Goal: Task Accomplishment & Management: Use online tool/utility

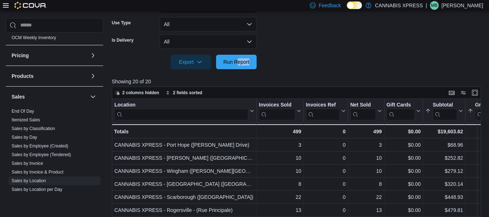
scroll to position [61, 0]
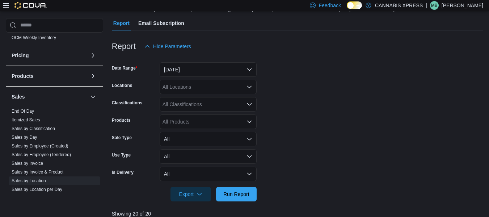
click at [242, 92] on div "All Locations" at bounding box center [208, 87] width 97 height 14
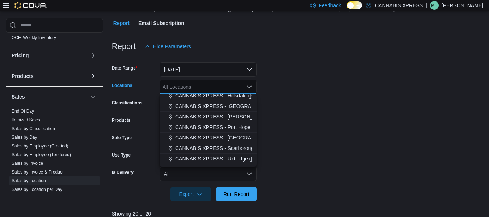
scroll to position [72, 0]
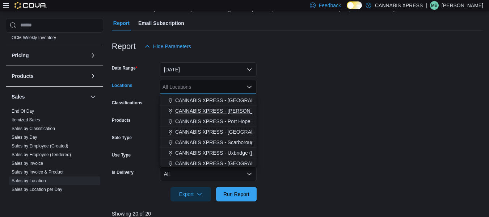
click at [227, 109] on span "CANNABIS XPRESS - Pickering (Central Street)" at bounding box center [251, 110] width 152 height 7
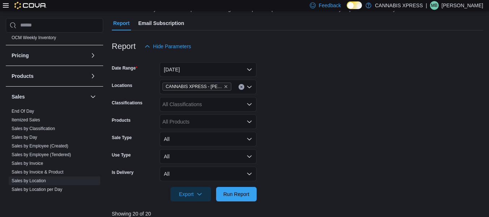
click at [377, 135] on form "Date Range Today Locations CANNABIS XPRESS - Pickering (Central Street) Classif…" at bounding box center [297, 128] width 371 height 148
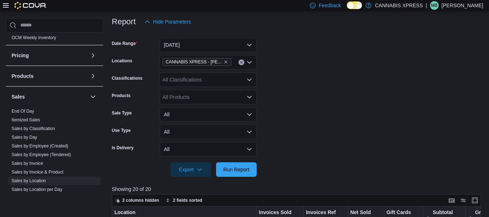
scroll to position [97, 0]
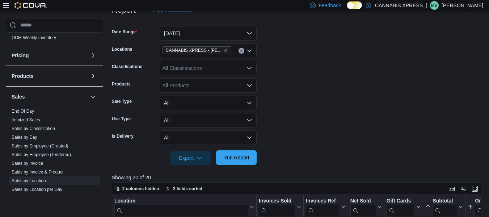
click at [245, 155] on span "Run Report" at bounding box center [236, 157] width 26 height 7
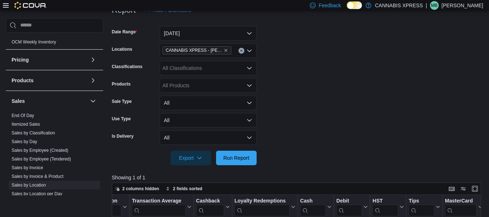
scroll to position [399, 0]
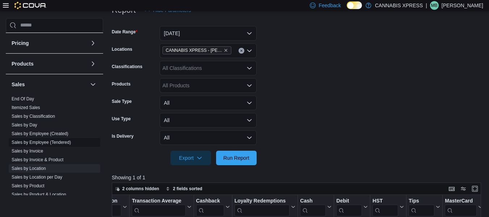
click at [58, 144] on link "Sales by Employee (Tendered)" at bounding box center [41, 142] width 59 height 5
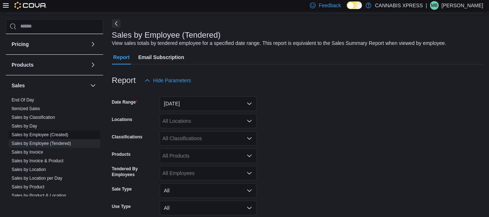
scroll to position [17, 0]
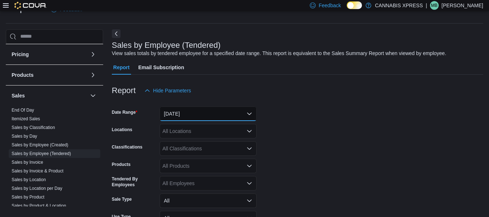
click at [220, 111] on button "Yesterday" at bounding box center [208, 113] width 97 height 14
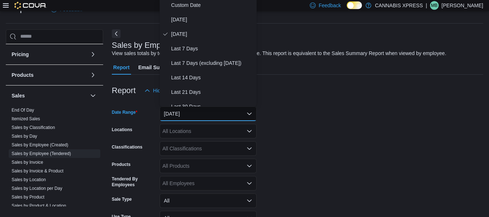
scroll to position [14, 0]
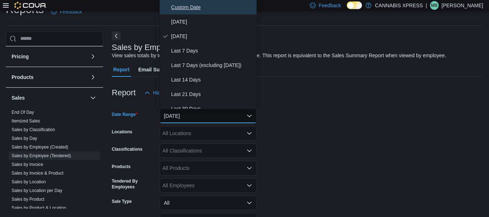
click at [183, 6] on span "Custom Date" at bounding box center [212, 7] width 83 height 9
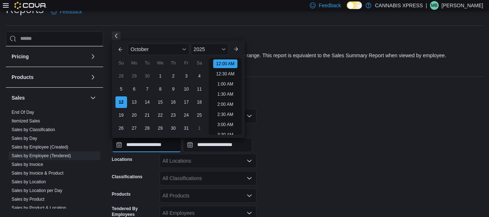
click at [157, 146] on input "**********" at bounding box center [146, 145] width 69 height 14
click at [133, 88] on div "6" at bounding box center [134, 89] width 13 height 13
type input "**********"
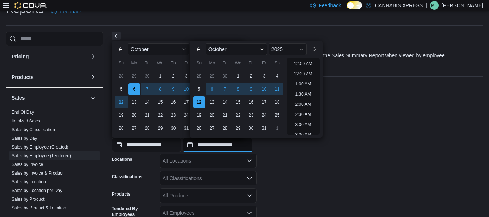
click at [223, 145] on input "**********" at bounding box center [217, 145] width 69 height 14
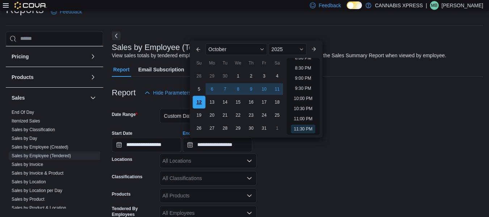
click at [199, 103] on div "12" at bounding box center [199, 102] width 13 height 13
click at [314, 170] on form "**********" at bounding box center [297, 196] width 371 height 193
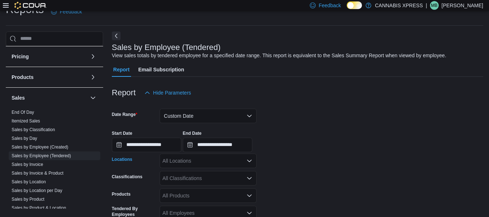
click at [248, 161] on icon "Open list of options" at bounding box center [249, 161] width 4 height 2
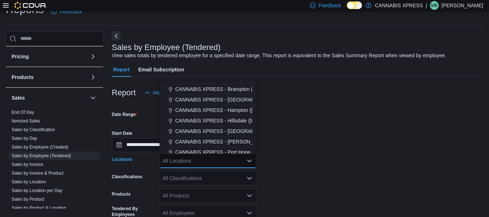
scroll to position [72, 0]
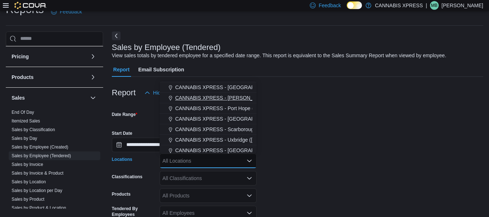
click at [226, 98] on span "CANNABIS XPRESS - Pickering (Central Street)" at bounding box center [251, 97] width 152 height 7
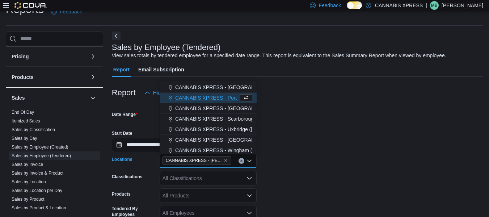
click at [358, 119] on form "**********" at bounding box center [297, 196] width 371 height 193
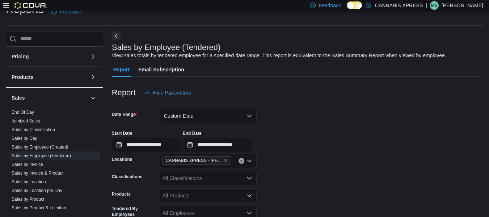
scroll to position [87, 0]
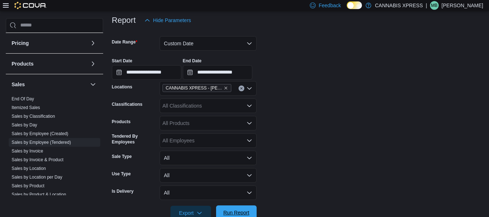
click at [232, 212] on span "Run Report" at bounding box center [236, 212] width 26 height 7
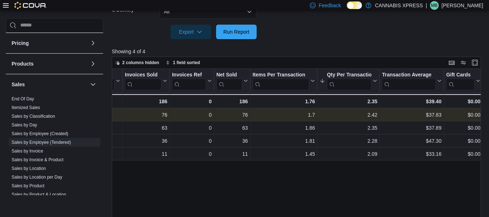
scroll to position [0, 51]
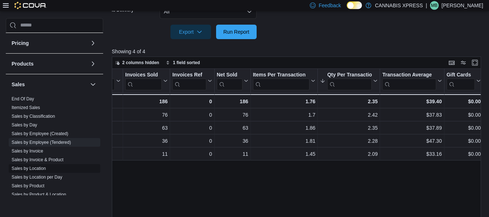
click at [26, 169] on link "Sales by Location" at bounding box center [29, 168] width 34 height 5
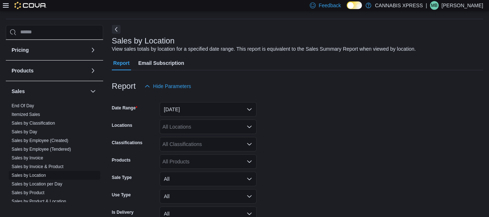
scroll to position [17, 0]
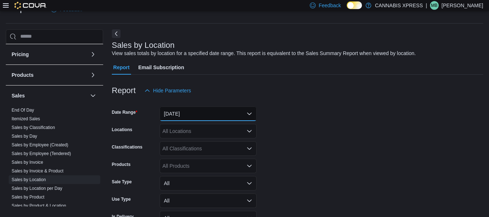
click at [231, 114] on button "Yesterday" at bounding box center [208, 113] width 97 height 14
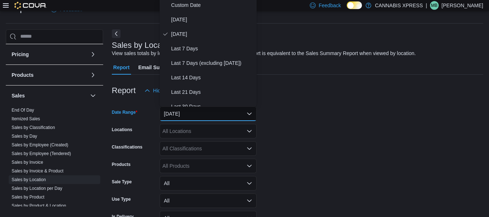
scroll to position [14, 0]
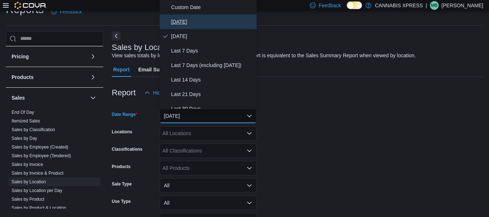
click at [185, 23] on span "Today" at bounding box center [212, 21] width 83 height 9
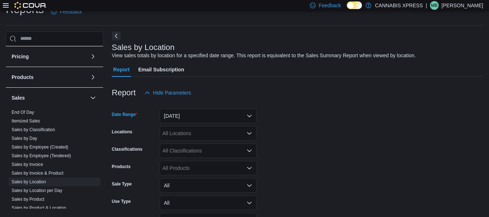
click at [246, 135] on icon "Open list of options" at bounding box center [249, 133] width 6 height 6
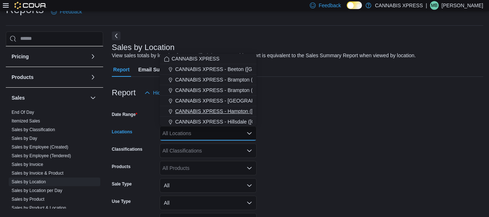
scroll to position [36, 0]
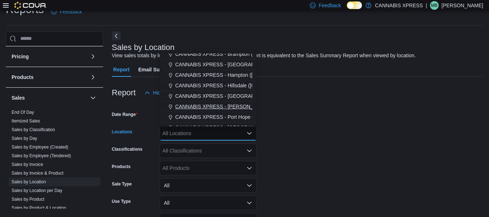
click at [229, 106] on span "CANNABIS XPRESS - Pickering (Central Street)" at bounding box center [251, 106] width 152 height 7
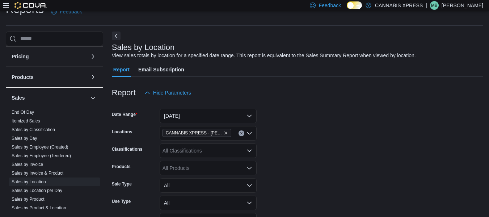
click at [331, 134] on form "Date Range Today Locations CANNABIS XPRESS - Pickering (Central Street) Classif…" at bounding box center [297, 174] width 371 height 148
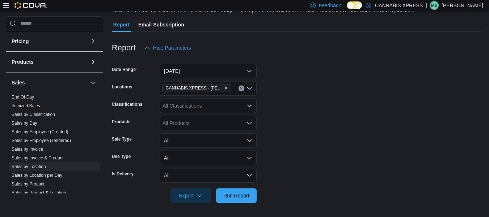
scroll to position [60, 0]
click at [238, 196] on span "Run Report" at bounding box center [236, 194] width 26 height 7
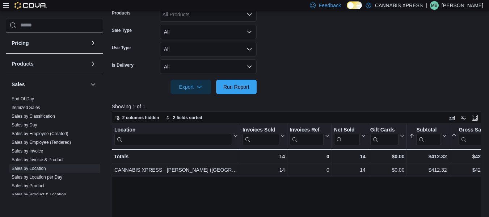
scroll to position [168, 0]
click at [252, 84] on span "Run Report" at bounding box center [236, 86] width 32 height 14
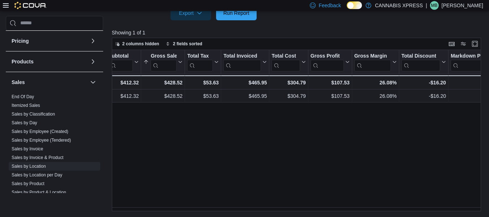
scroll to position [0, 816]
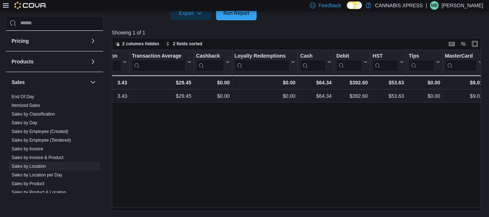
click at [478, 6] on p "Mike Barry" at bounding box center [463, 5] width 42 height 9
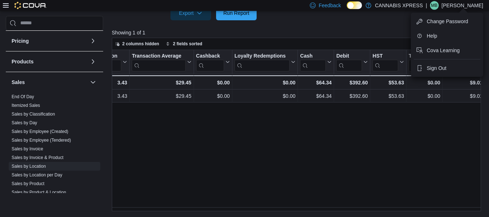
click at [473, 4] on p "Mike Barry" at bounding box center [463, 5] width 42 height 9
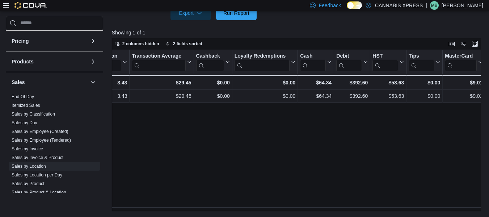
click at [469, 4] on p "Mike Barry" at bounding box center [463, 5] width 42 height 9
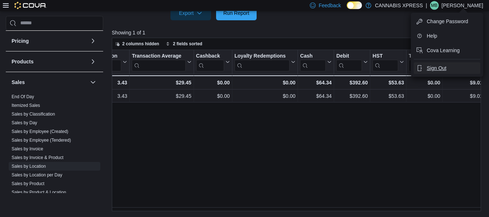
click at [438, 69] on span "Sign Out" at bounding box center [437, 67] width 20 height 7
